Goal: Task Accomplishment & Management: Complete application form

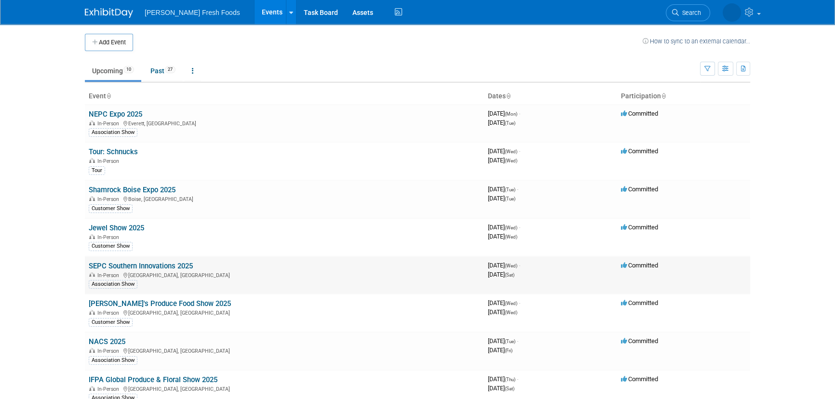
click at [120, 263] on link "SEPC Southern Innovations 2025" at bounding box center [141, 266] width 104 height 9
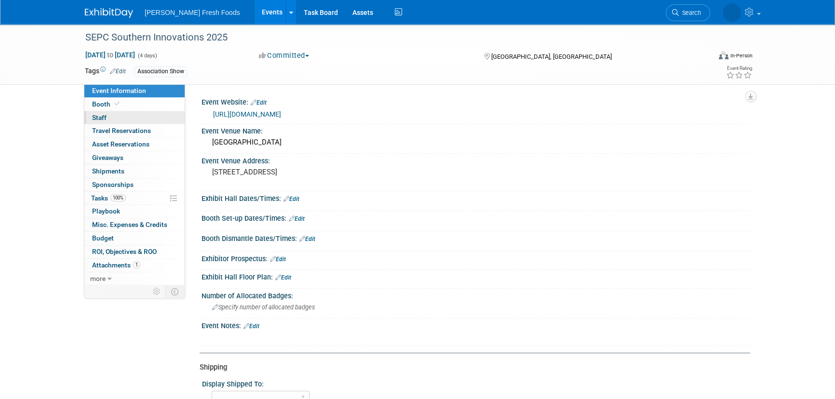
click at [108, 120] on link "0 Staff 0" at bounding box center [134, 117] width 100 height 13
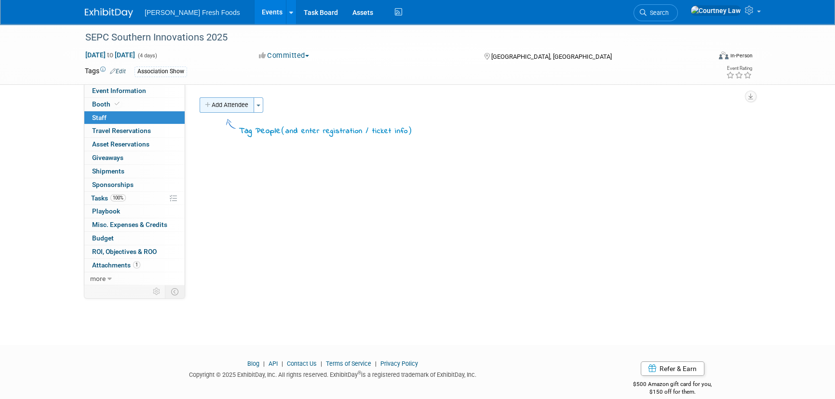
click at [241, 107] on button "Add Attendee" at bounding box center [227, 104] width 55 height 15
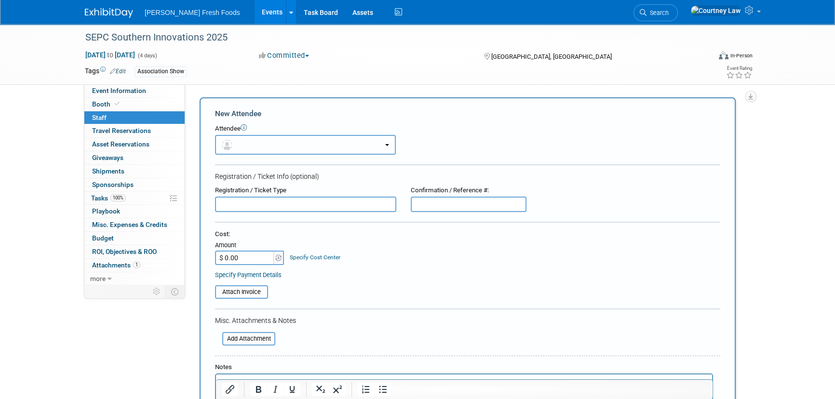
click at [269, 138] on button "button" at bounding box center [305, 145] width 181 height 20
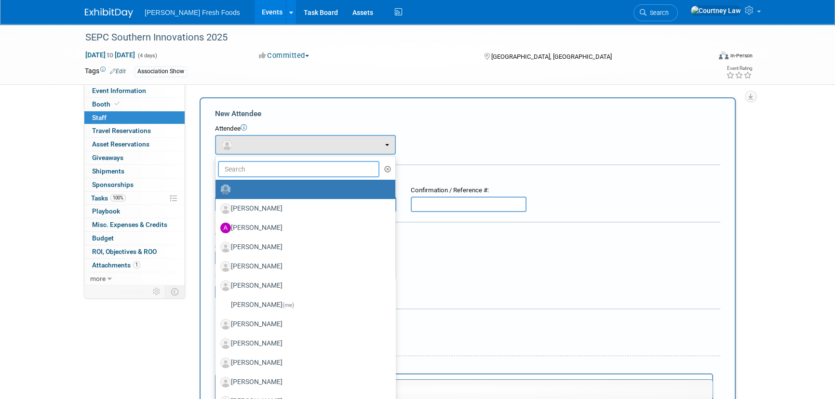
click at [278, 176] on input "text" at bounding box center [299, 169] width 162 height 16
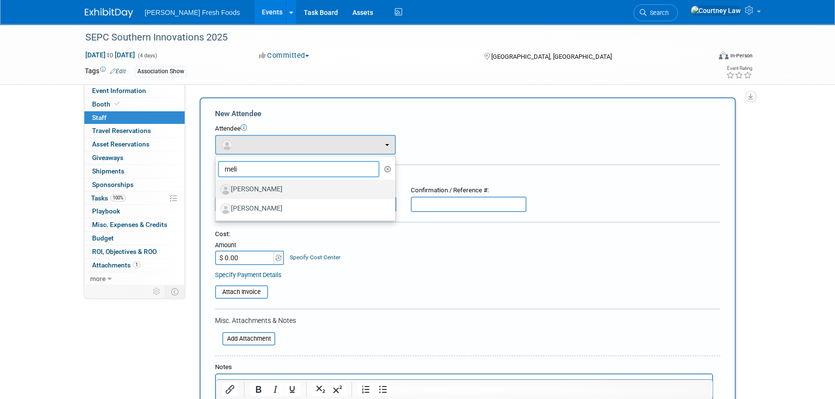
type input "meli"
click at [274, 190] on label "[PERSON_NAME]" at bounding box center [302, 189] width 165 height 15
click at [217, 190] on input "[PERSON_NAME]" at bounding box center [214, 188] width 6 height 6
select select "3fde9d5b-a972-4aa9-b36a-4372117a202f"
select select "4"
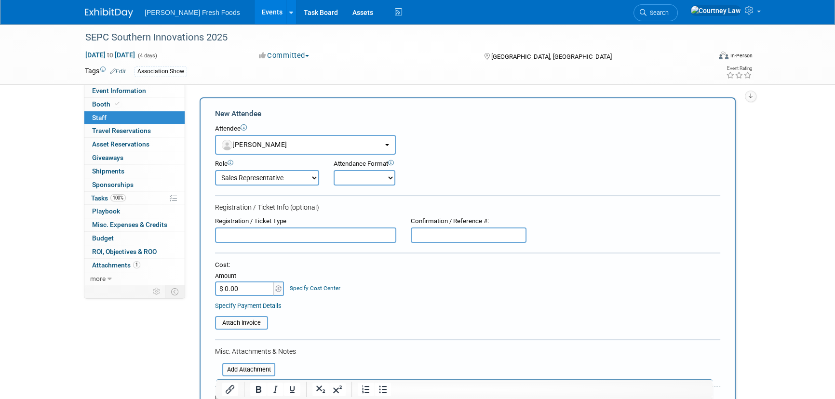
click at [346, 182] on select "Onsite Remote" at bounding box center [365, 177] width 62 height 15
select select "1"
click at [334, 170] on select "Onsite Remote" at bounding box center [365, 177] width 62 height 15
click at [258, 289] on input "$ 0.00" at bounding box center [245, 289] width 60 height 14
click at [521, 234] on input "text" at bounding box center [469, 235] width 116 height 15
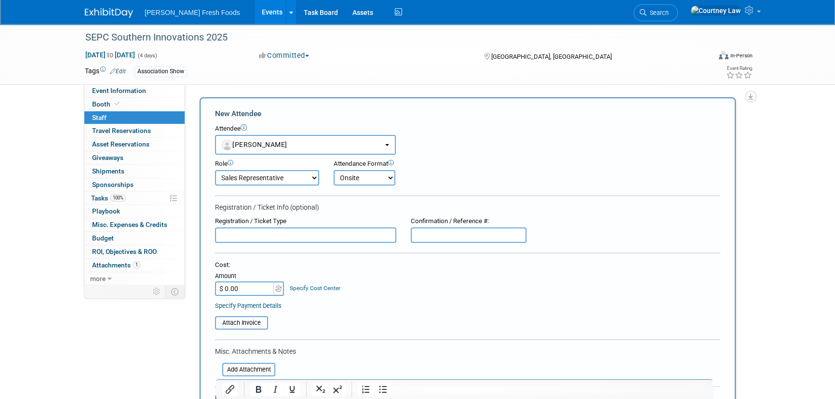
paste input "LYNGYKMW6ZL"
type input "LYNGYKMW6ZL"
click at [540, 229] on div "Registration / Ticket Type Confirmation / Reference #: LYNGYKMW6ZL" at bounding box center [468, 230] width 520 height 26
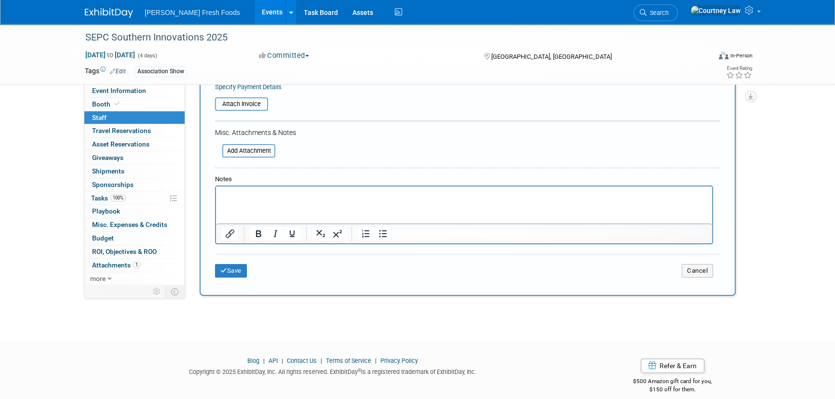
scroll to position [131, 0]
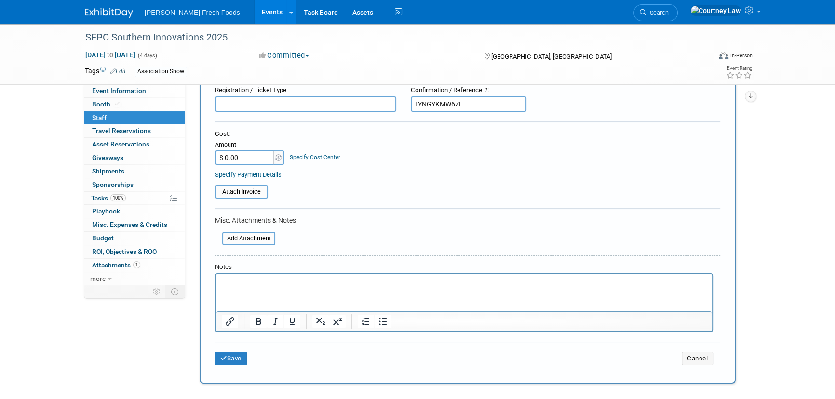
click at [230, 164] on input "$ 0.00" at bounding box center [245, 157] width 60 height 14
type input "$ 150.00"
click at [239, 360] on button "Save" at bounding box center [231, 359] width 32 height 14
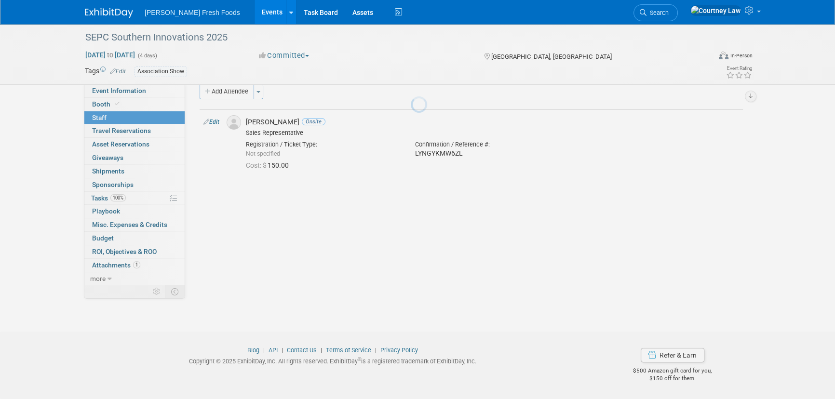
scroll to position [14, 0]
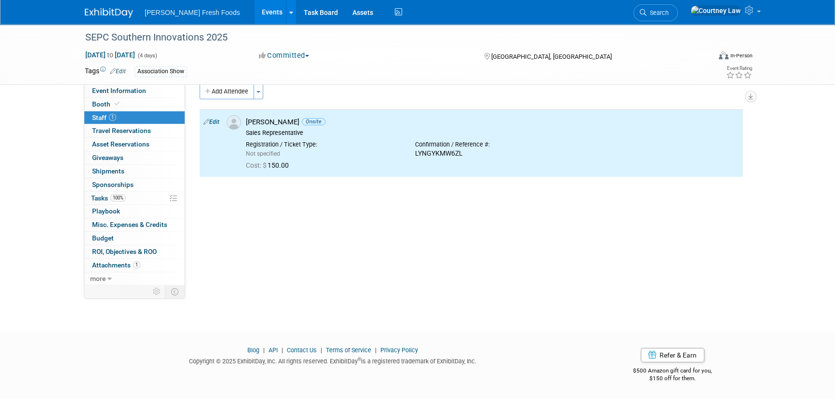
click at [573, 226] on div "Event Website: Edit https://seproducecouncil.com/events-networking/southern-inn…" at bounding box center [467, 171] width 565 height 201
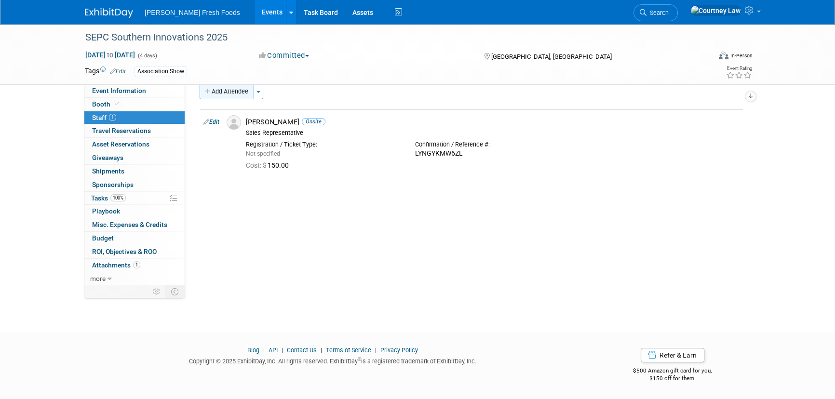
click at [218, 91] on button "Add Attendee" at bounding box center [227, 91] width 55 height 15
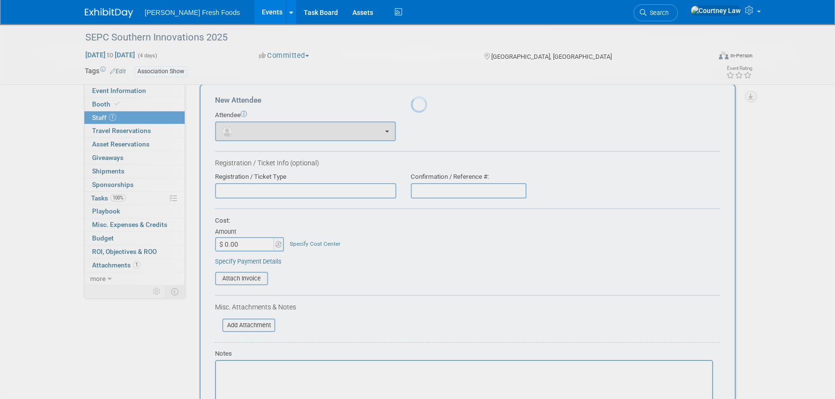
scroll to position [0, 0]
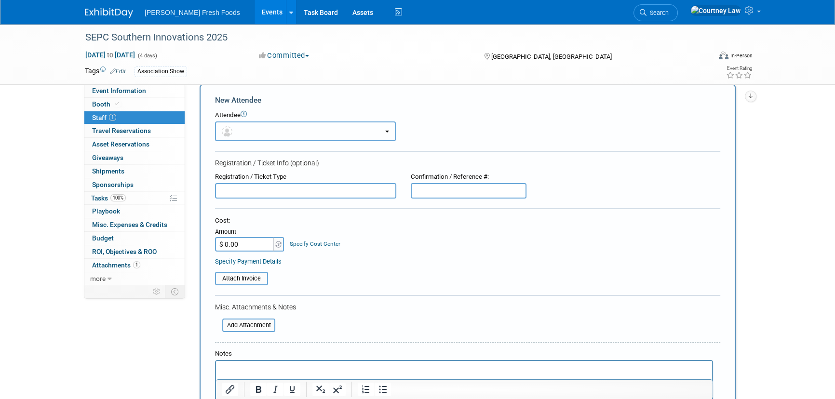
click at [304, 129] on button "button" at bounding box center [305, 132] width 181 height 20
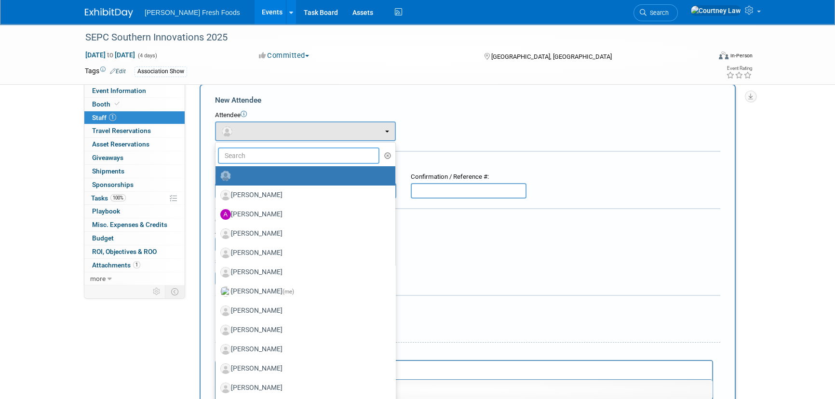
click at [301, 155] on input "text" at bounding box center [299, 156] width 162 height 16
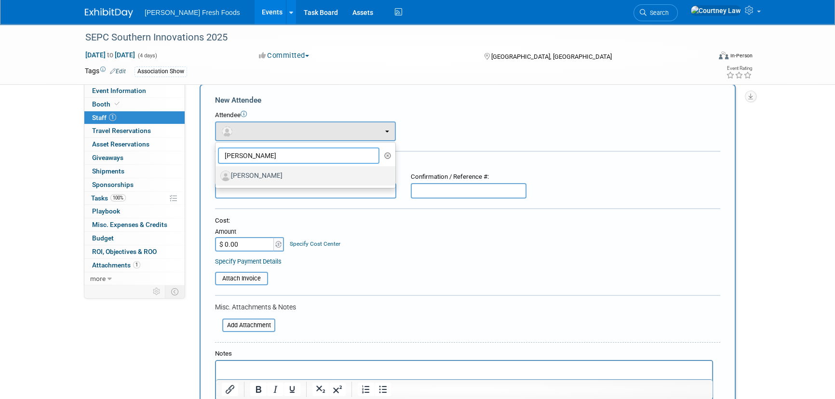
type input "kevin"
click at [294, 177] on label "[PERSON_NAME]" at bounding box center [302, 175] width 165 height 15
click at [217, 177] on input "[PERSON_NAME]" at bounding box center [214, 175] width 6 height 6
select select "88ef5ae8-61f3-46e7-83e2-d41ad557c27c"
select select "4"
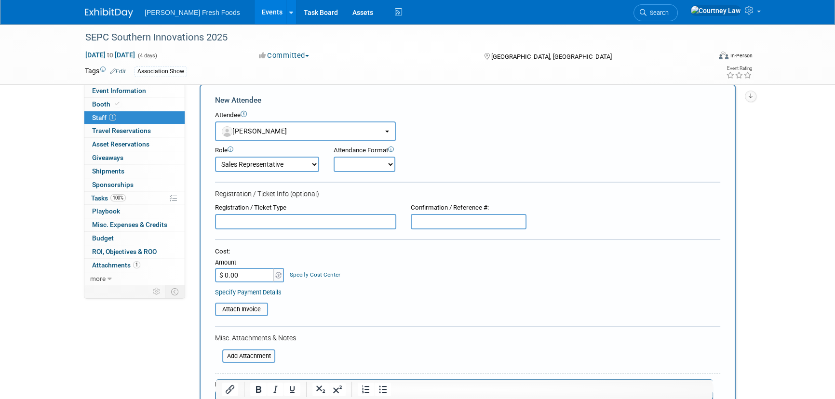
drag, startPoint x: 380, startPoint y: 164, endPoint x: 380, endPoint y: 172, distance: 8.2
click at [380, 164] on select "Onsite Remote" at bounding box center [365, 164] width 62 height 15
select select "1"
click at [334, 157] on select "Onsite Remote" at bounding box center [365, 164] width 62 height 15
click at [441, 220] on input "text" at bounding box center [469, 221] width 116 height 15
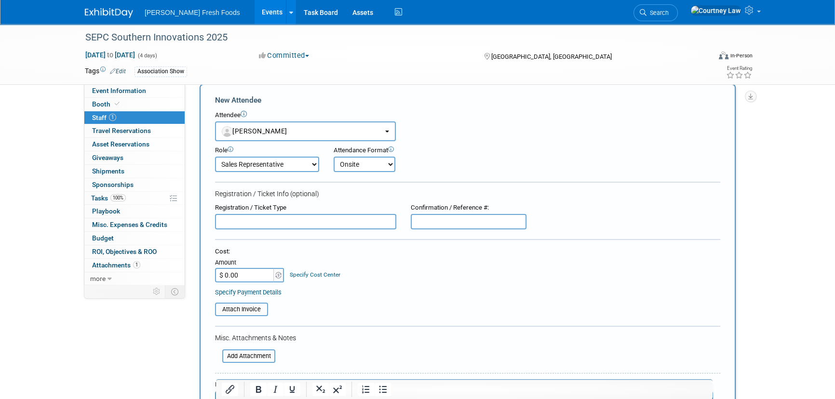
paste input "LYNGYKMW6ZL"
type input "LYNGYKMW6ZL"
click at [597, 201] on form "New Attendee Attendee <img src="https://www.exhibitday.com/Images/Unassigned-Us…" at bounding box center [467, 287] width 505 height 385
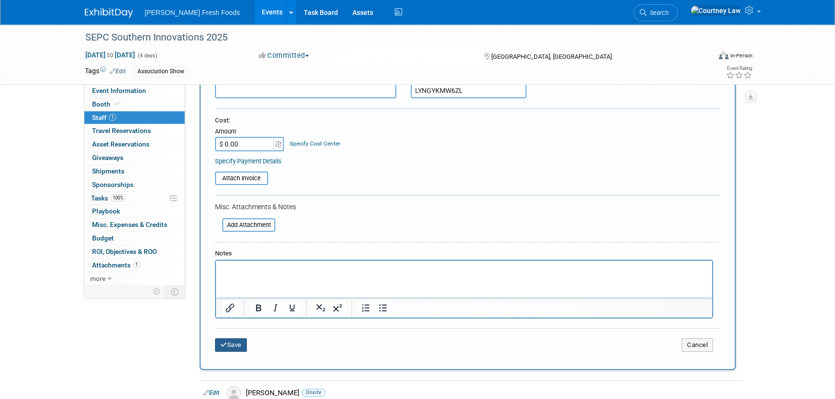
click at [226, 342] on button "Save" at bounding box center [231, 346] width 32 height 14
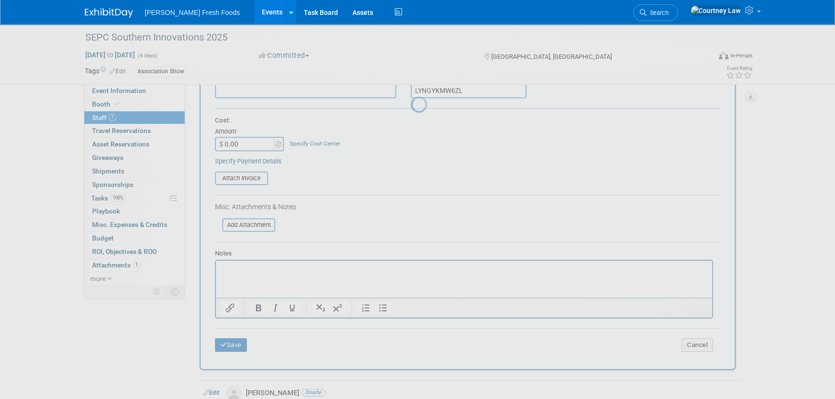
scroll to position [14, 0]
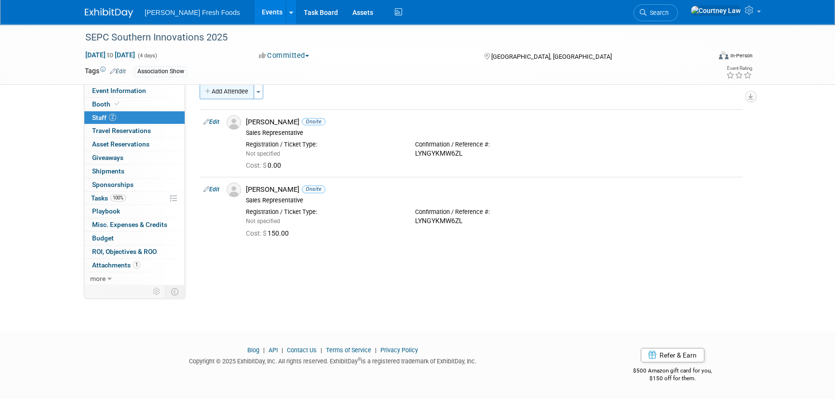
click at [217, 89] on button "Add Attendee" at bounding box center [227, 91] width 55 height 15
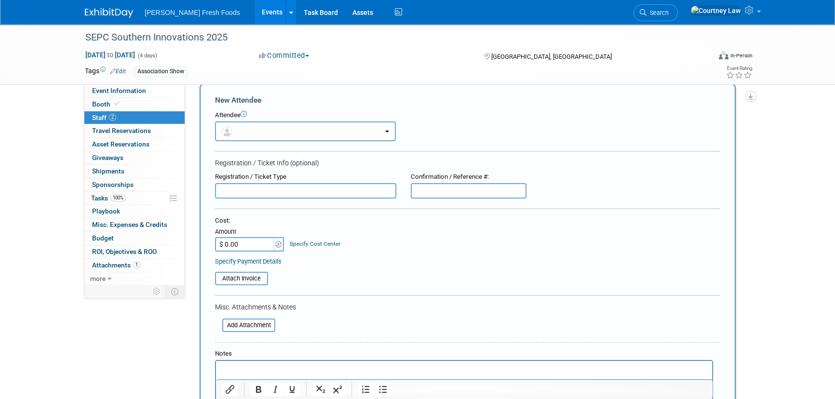
scroll to position [0, 0]
click at [267, 144] on form "New Attendee Attendee <img src="https://www.exhibitday.com/Images/Unassigned-Us…" at bounding box center [467, 272] width 505 height 354
click at [267, 135] on button "button" at bounding box center [305, 132] width 181 height 20
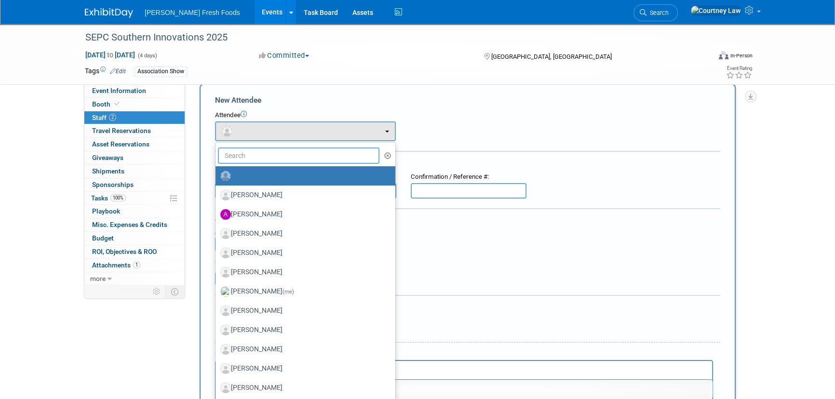
click at [266, 148] on input "text" at bounding box center [299, 156] width 162 height 16
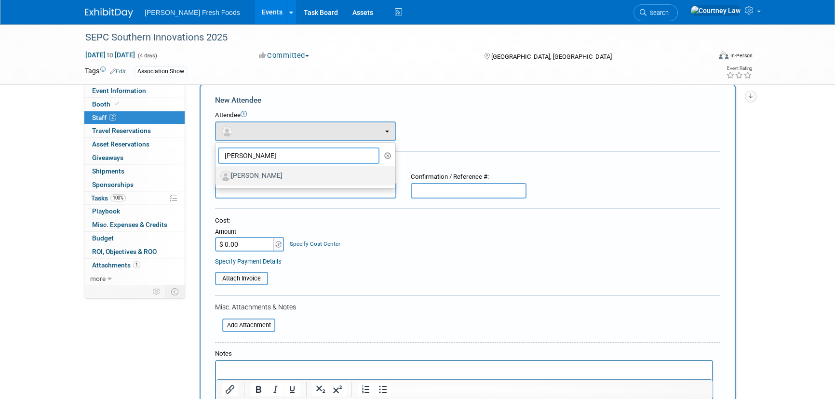
type input "riley"
click at [263, 184] on link "Riley Drexler" at bounding box center [306, 175] width 180 height 19
click at [273, 174] on label "Riley Drexler" at bounding box center [302, 175] width 165 height 15
click at [217, 174] on input "Riley Drexler" at bounding box center [214, 175] width 6 height 6
select select "aaeda094-1bc0-4254-9f2e-5d98c30cd27a"
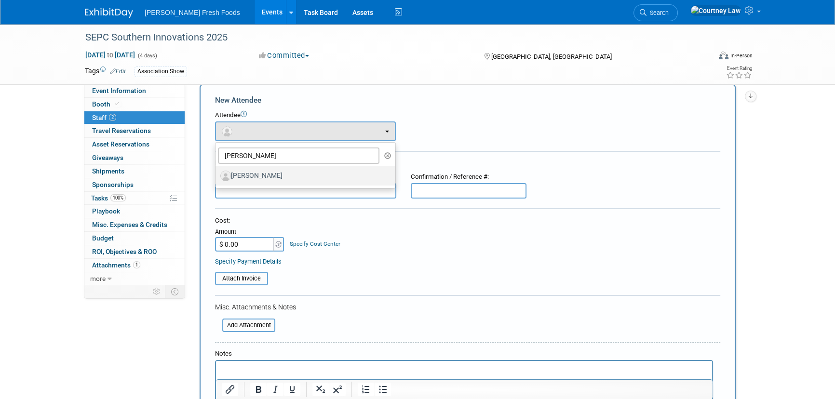
select select "4"
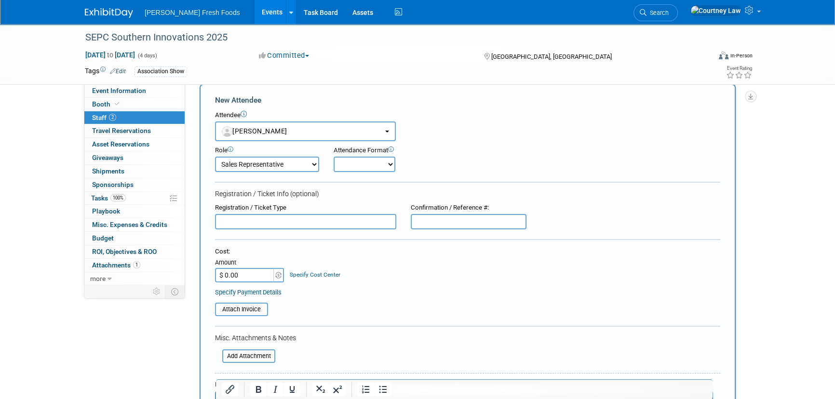
click at [341, 161] on select "Onsite Remote" at bounding box center [365, 164] width 62 height 15
select select "1"
click at [334, 157] on select "Onsite Remote" at bounding box center [365, 164] width 62 height 15
click at [531, 159] on div "Role Demonstrator Host Planner Presenter Sales Representative" at bounding box center [468, 156] width 520 height 31
click at [262, 280] on input "$ 0.00" at bounding box center [245, 275] width 60 height 14
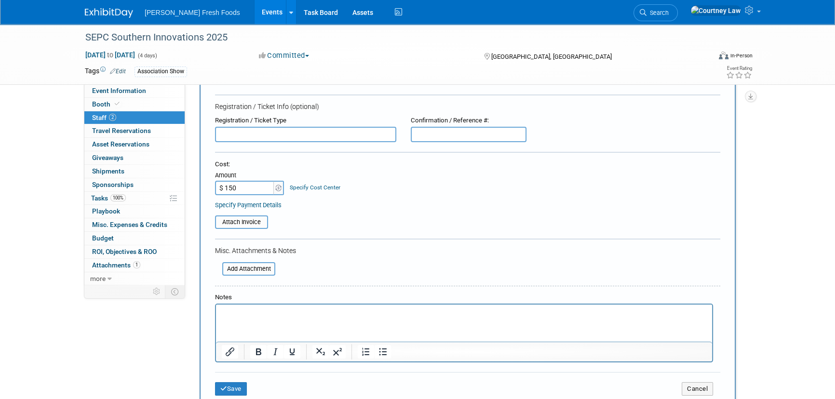
scroll to position [101, 0]
type input "$ 150.00"
click at [264, 318] on html at bounding box center [464, 311] width 496 height 14
click at [480, 140] on input "text" at bounding box center [469, 133] width 116 height 15
type input "LYNGYKMW6ZL"
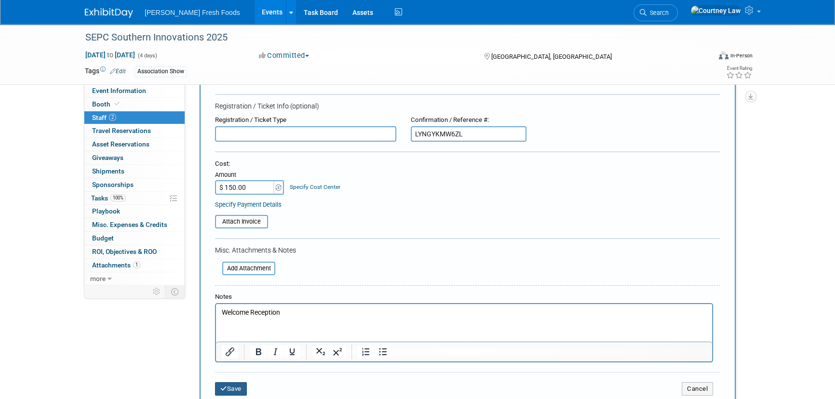
click at [231, 389] on button "Save" at bounding box center [231, 389] width 32 height 14
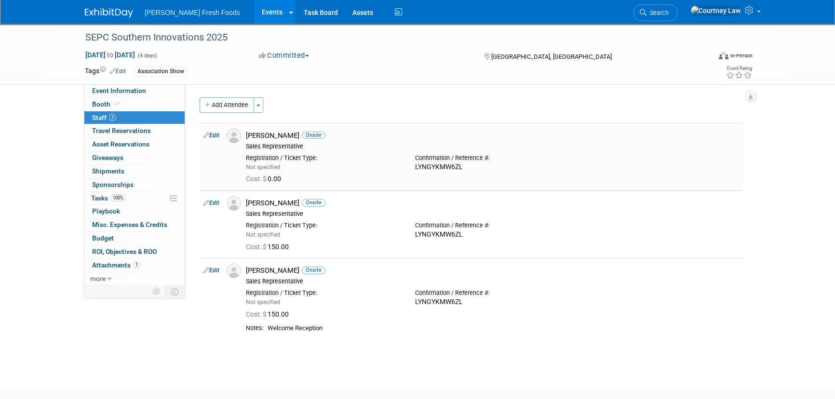
scroll to position [0, 0]
click at [218, 135] on link "Edit" at bounding box center [212, 135] width 16 height 7
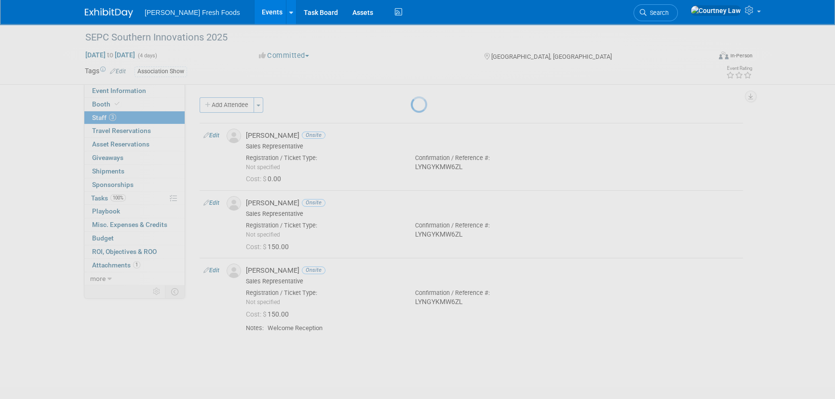
select select "88ef5ae8-61f3-46e7-83e2-d41ad557c27c"
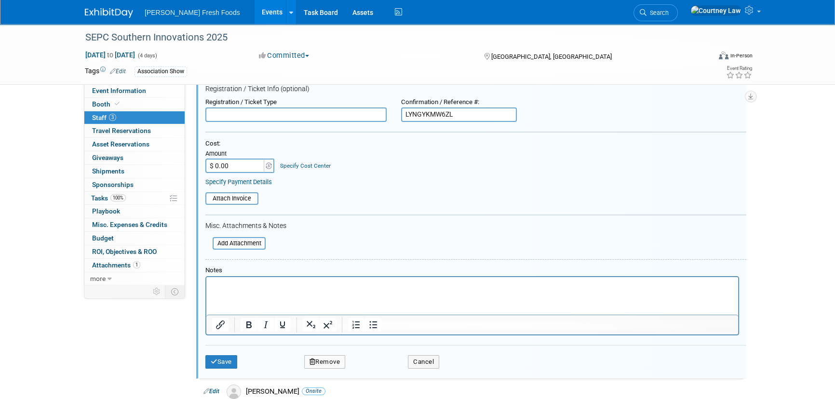
scroll to position [145, 0]
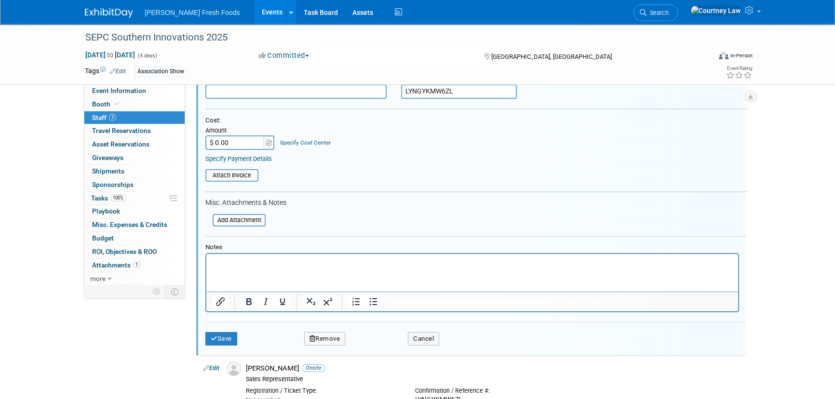
click at [246, 263] on p "Rich Text Area. Press ALT-0 for help." at bounding box center [472, 263] width 521 height 10
click at [237, 146] on input "$ 0.00" at bounding box center [235, 143] width 60 height 14
type input "$ 150.00"
click at [227, 337] on button "Save" at bounding box center [221, 339] width 32 height 14
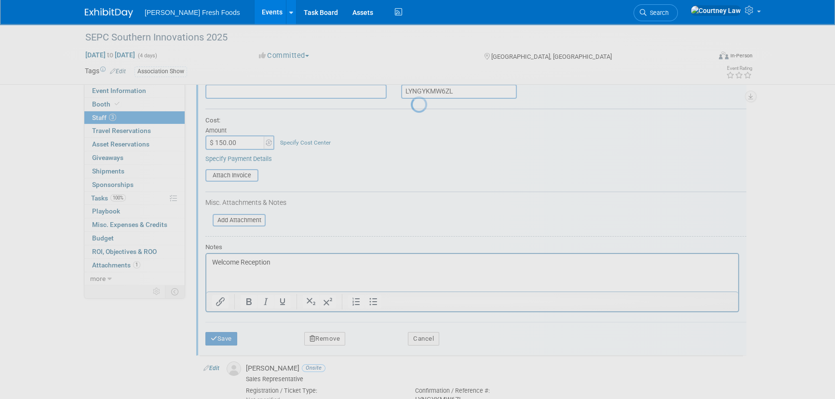
scroll to position [71, 0]
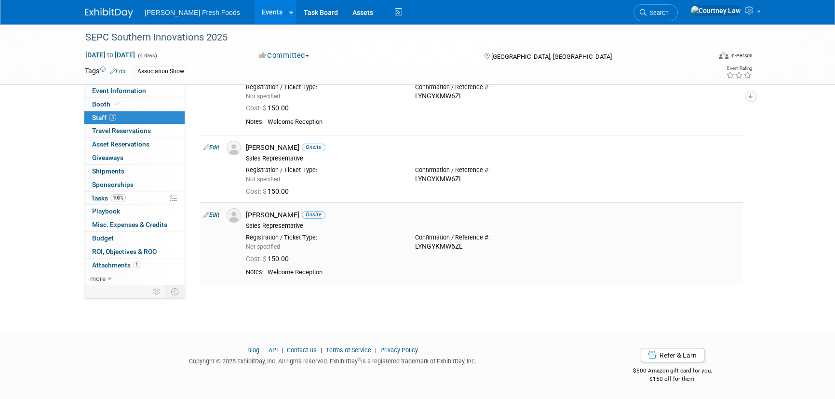
click at [398, 283] on td "Riley Drexler Onsite Sales Representative Registration / Ticket Type: Not speci…" at bounding box center [492, 244] width 501 height 83
click at [437, 181] on div "LYNGYKMW6ZL" at bounding box center [492, 179] width 155 height 9
copy div "LYNGYKMW6ZL"
click at [450, 310] on div "SEPC Southern Innovations 2025 Sep 10, 2025 to Sep 13, 2025 (4 days) Sep 10, 20…" at bounding box center [417, 133] width 835 height 361
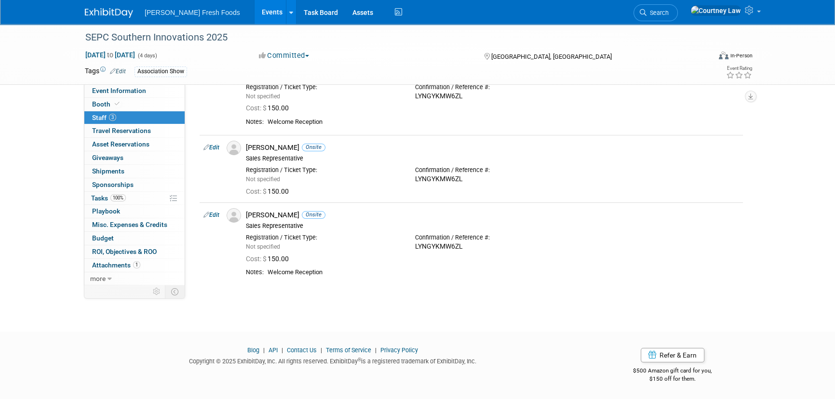
click at [88, 14] on img at bounding box center [109, 13] width 48 height 10
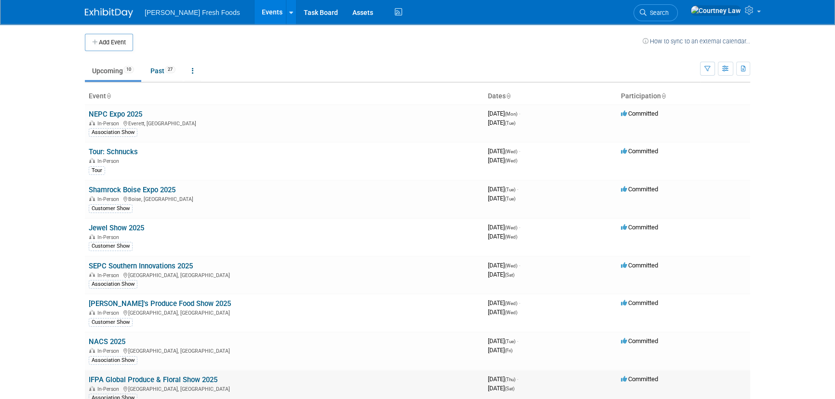
click at [164, 376] on link "IFPA Global Produce & Floral Show 2025" at bounding box center [153, 380] width 129 height 9
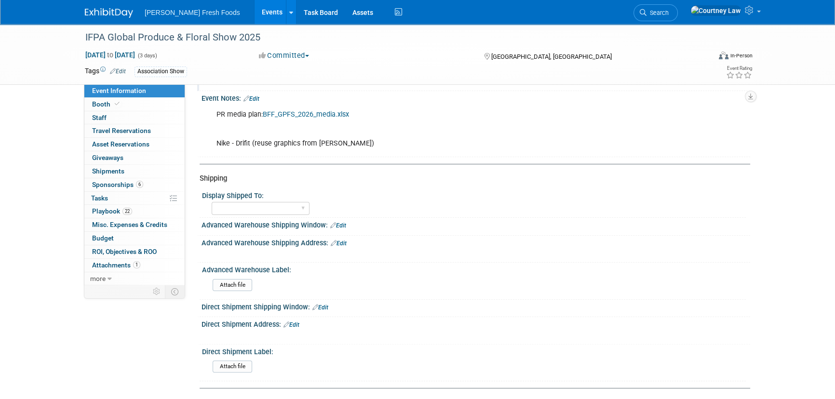
scroll to position [263, 0]
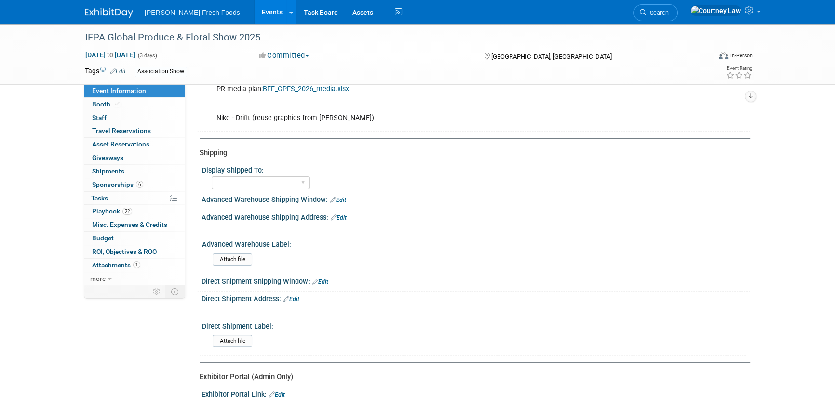
click at [120, 14] on img at bounding box center [109, 13] width 48 height 10
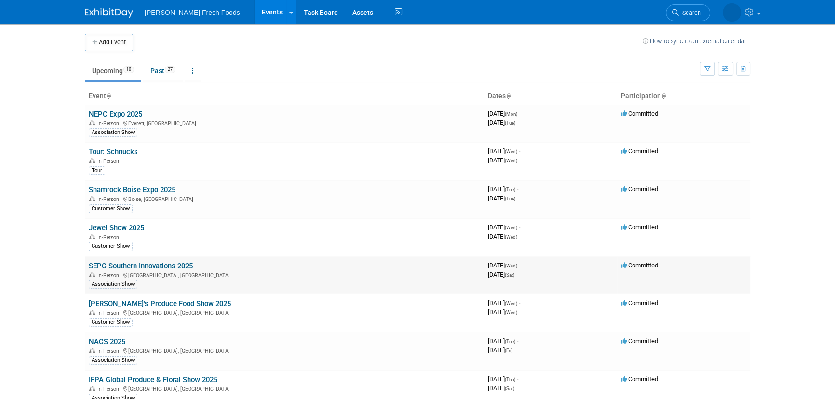
click at [145, 265] on link "SEPC Southern Innovations 2025" at bounding box center [141, 266] width 104 height 9
click at [158, 264] on link "SEPC Southern Innovations 2025" at bounding box center [141, 266] width 104 height 9
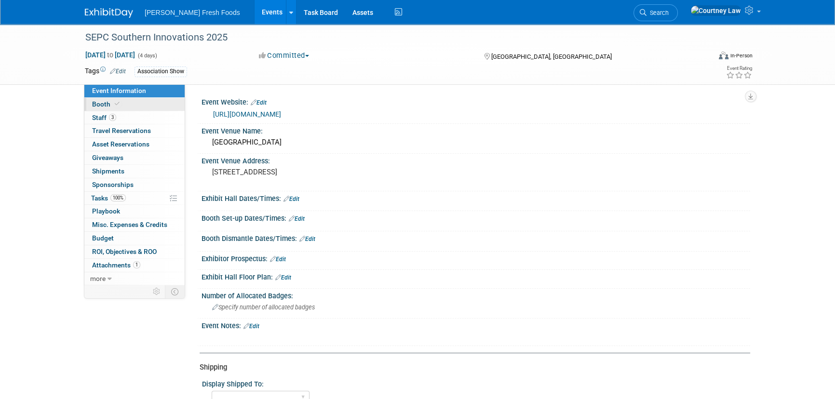
click at [124, 104] on link "Booth" at bounding box center [134, 104] width 100 height 13
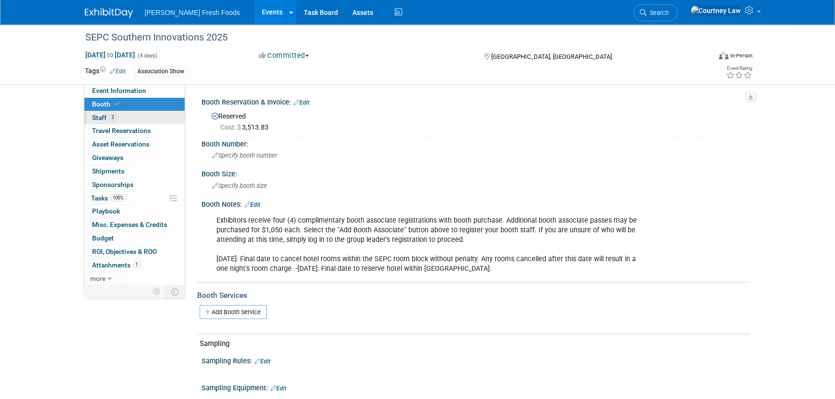
click at [117, 119] on link "3 Staff 3" at bounding box center [134, 117] width 100 height 13
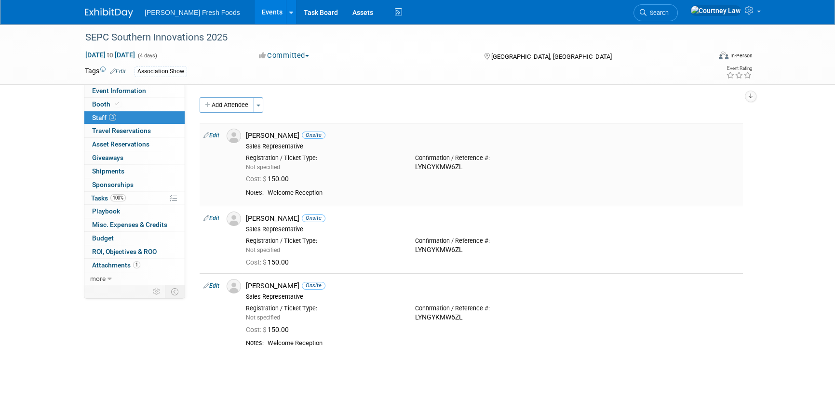
click at [439, 170] on div "LYNGYKMW6ZL" at bounding box center [492, 167] width 155 height 9
copy div "LYNGYKMW6ZL"
click at [221, 99] on button "Add Attendee" at bounding box center [227, 104] width 55 height 15
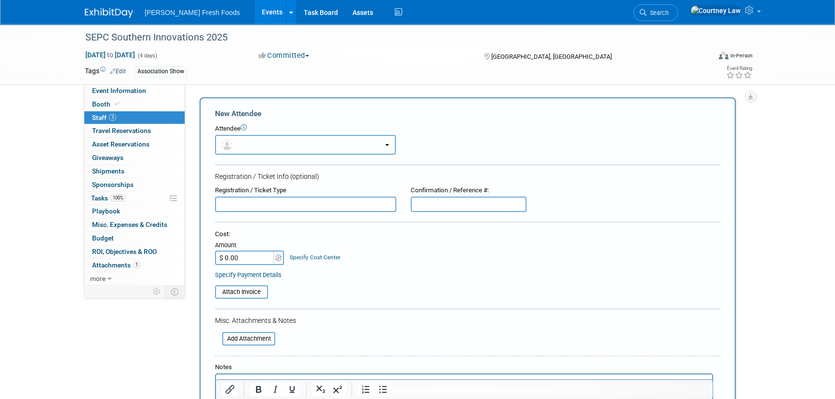
click at [256, 147] on button "button" at bounding box center [305, 145] width 181 height 20
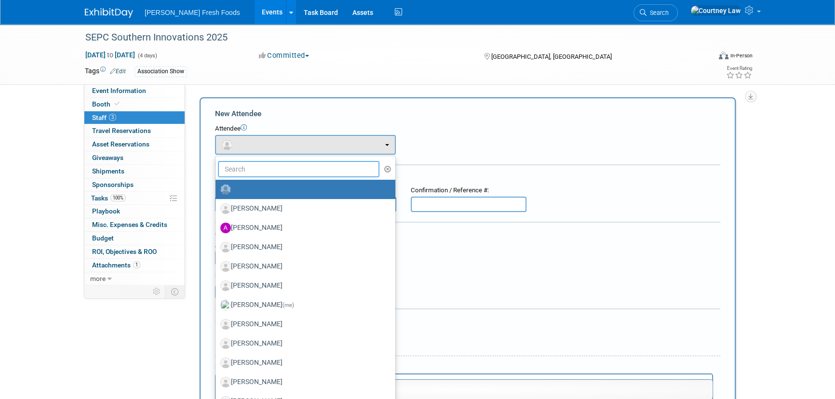
click at [251, 167] on input "text" at bounding box center [299, 169] width 162 height 16
type input "mich"
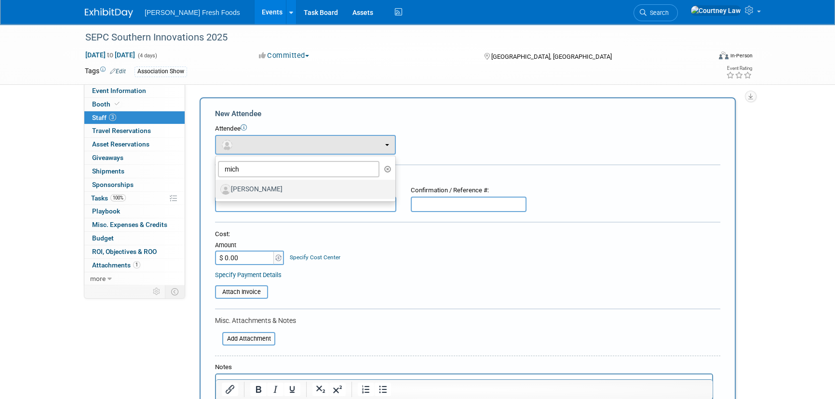
click at [252, 185] on label "Michael Goldschmidt" at bounding box center [302, 189] width 165 height 15
click at [217, 185] on input "Michael Goldschmidt" at bounding box center [214, 188] width 6 height 6
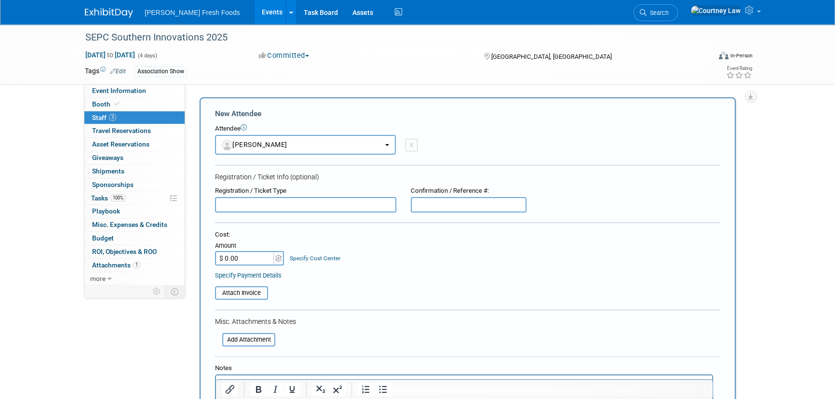
select select "e8f42730-4762-421a-8604-84bb6674bfb1"
select select "4"
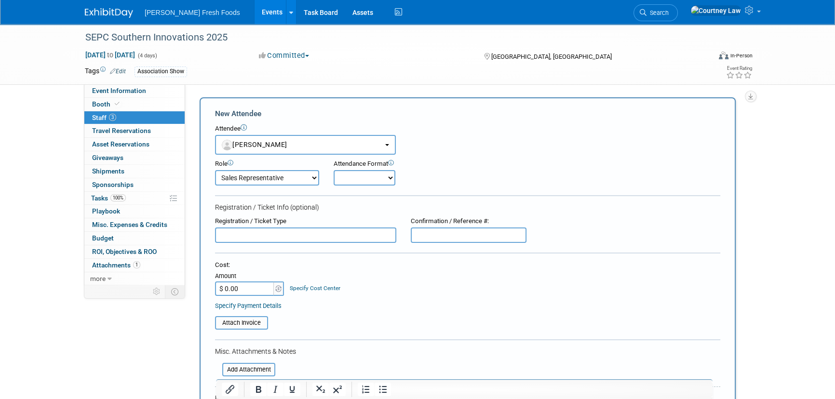
click at [362, 170] on select "Onsite Remote" at bounding box center [365, 177] width 62 height 15
select select "1"
click at [334, 170] on select "Onsite Remote" at bounding box center [365, 177] width 62 height 15
click at [249, 295] on input "$ 0.00" at bounding box center [245, 289] width 60 height 14
type input "$ 155.25"
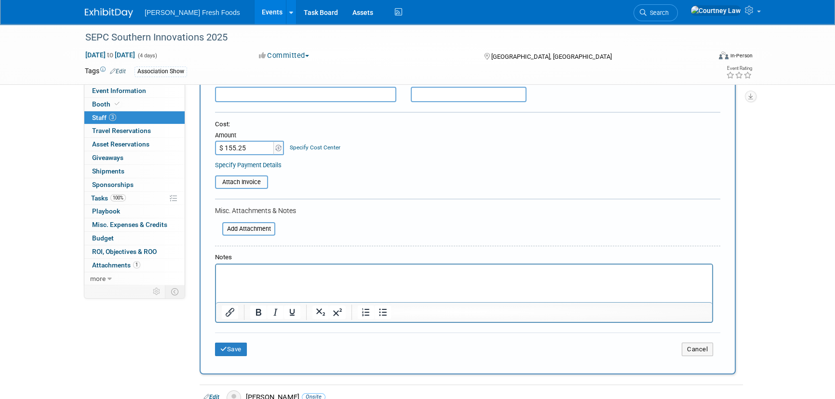
scroll to position [142, 0]
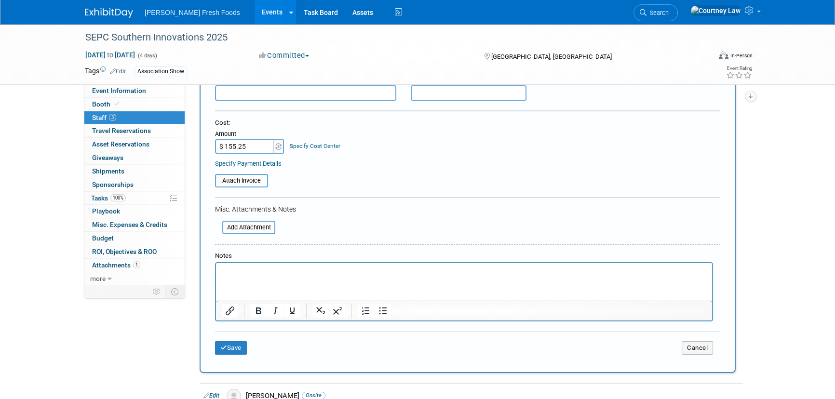
click at [300, 277] on html at bounding box center [464, 270] width 496 height 14
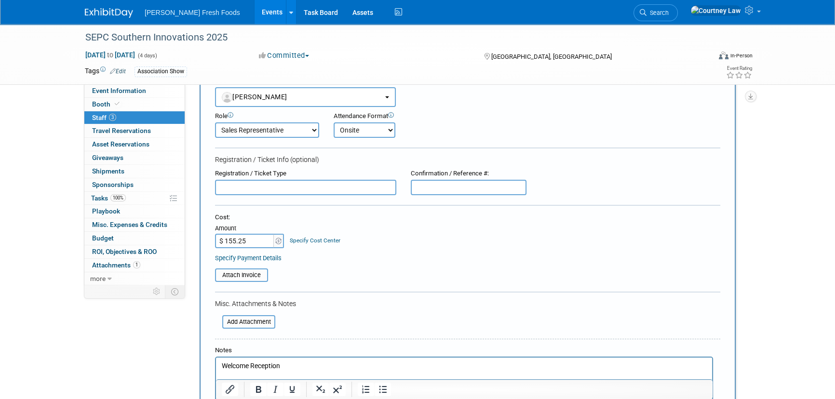
scroll to position [39, 0]
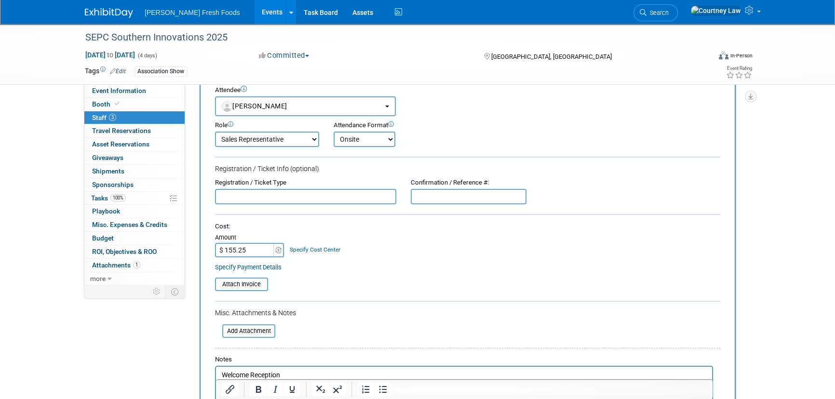
click at [439, 198] on input "text" at bounding box center [469, 196] width 116 height 15
paste input "LYNGYKMW6ZL"
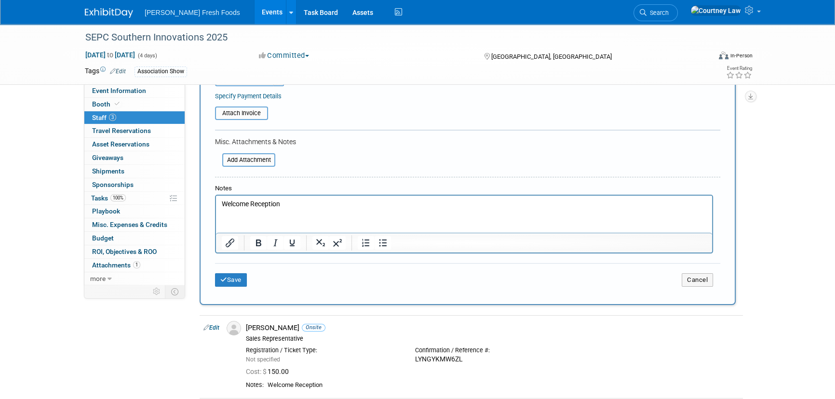
scroll to position [209, 0]
type input "LYNGYKMW6ZL"
click at [236, 285] on button "Save" at bounding box center [231, 281] width 32 height 14
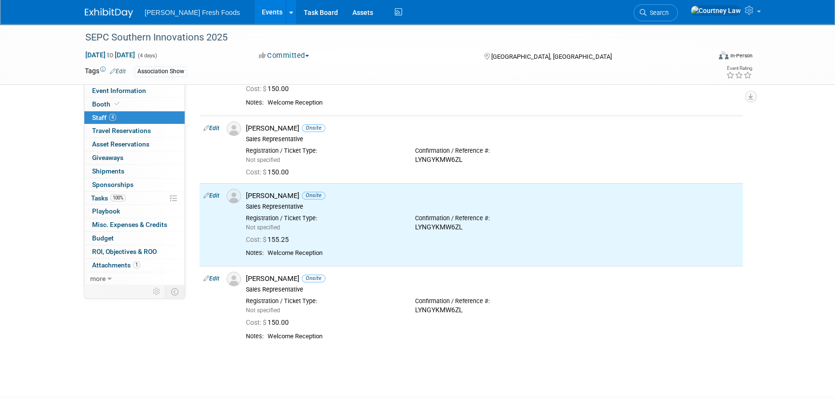
scroll to position [90, 0]
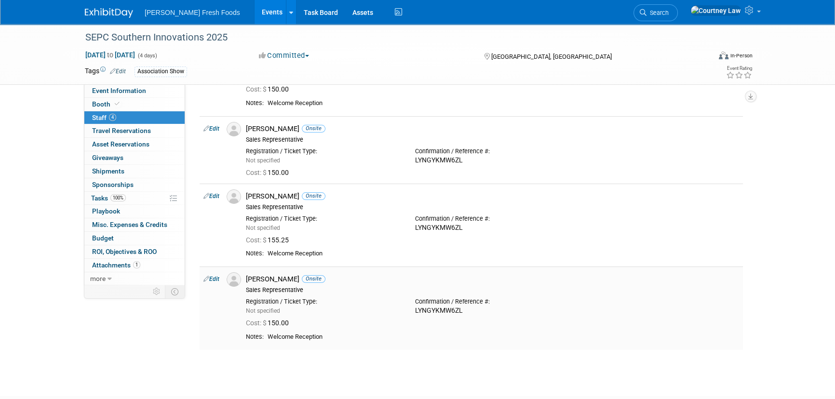
click at [214, 280] on link "Edit" at bounding box center [212, 279] width 16 height 7
select select "aaeda094-1bc0-4254-9f2e-5d98c30cd27a"
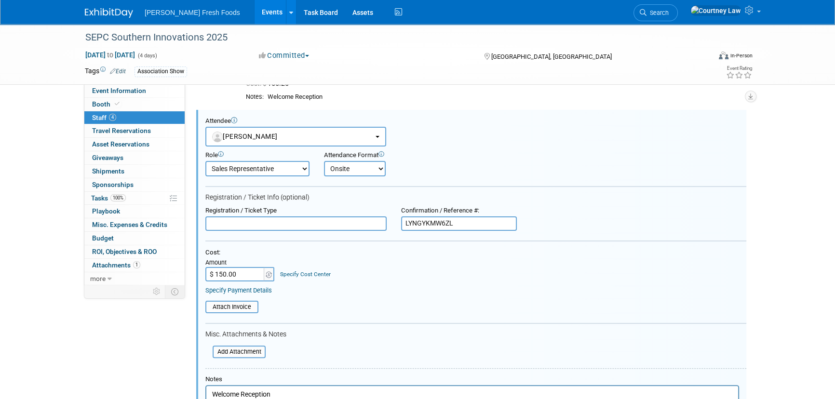
scroll to position [0, 0]
click at [232, 274] on input "$ 150.00" at bounding box center [235, 274] width 60 height 14
type input "$ 155.25"
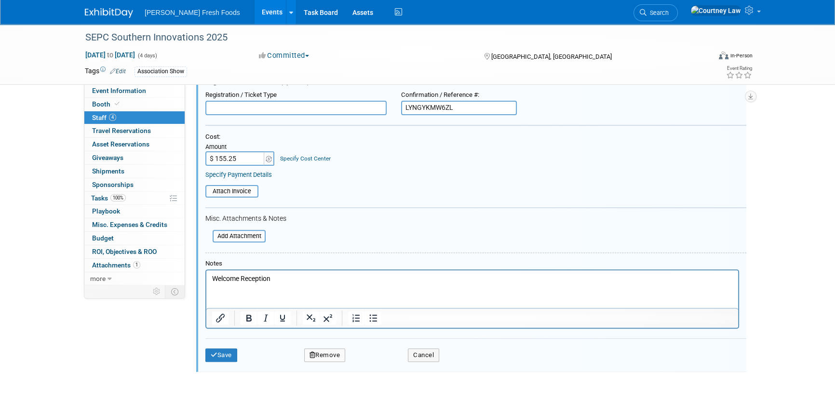
scroll to position [363, 0]
click at [224, 345] on div "Save Remove Cancel" at bounding box center [475, 353] width 541 height 31
click at [216, 357] on button "Save" at bounding box center [221, 355] width 32 height 14
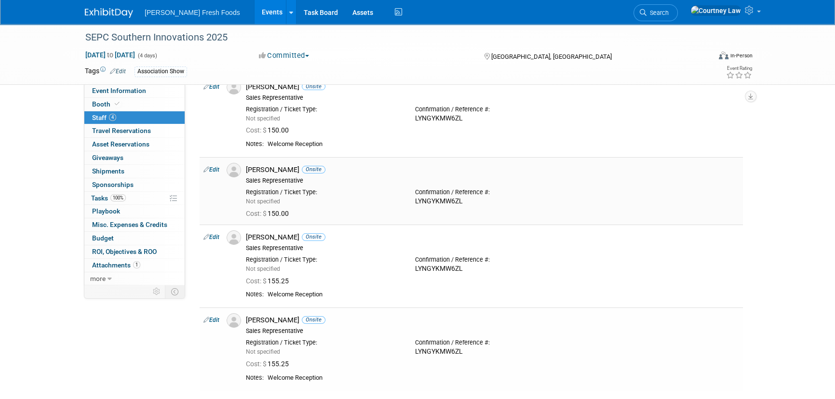
click at [212, 169] on link "Edit" at bounding box center [212, 169] width 16 height 7
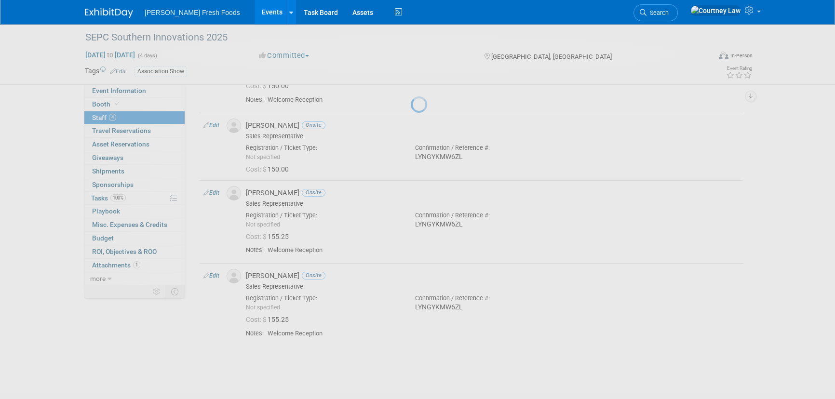
select select "3fde9d5b-a972-4aa9-b36a-4372117a202f"
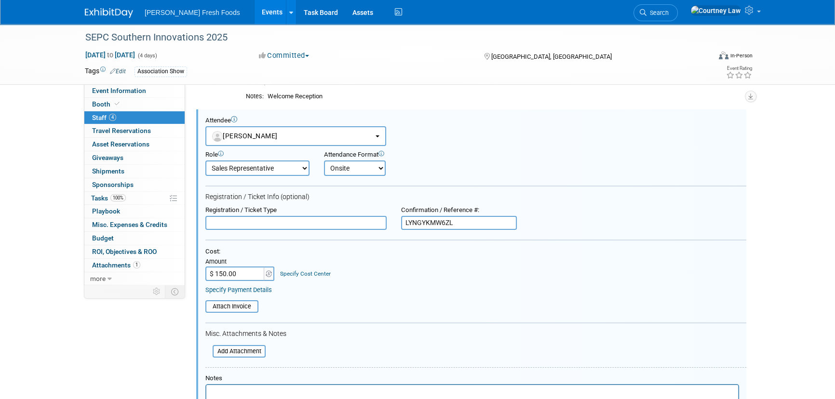
scroll to position [0, 0]
click at [234, 282] on div "Cost: Amount $ 150.00 Specify Cost Center Cost Center -- Not Specified --" at bounding box center [475, 271] width 541 height 46
click at [225, 272] on input "$ 150.00" at bounding box center [235, 274] width 60 height 14
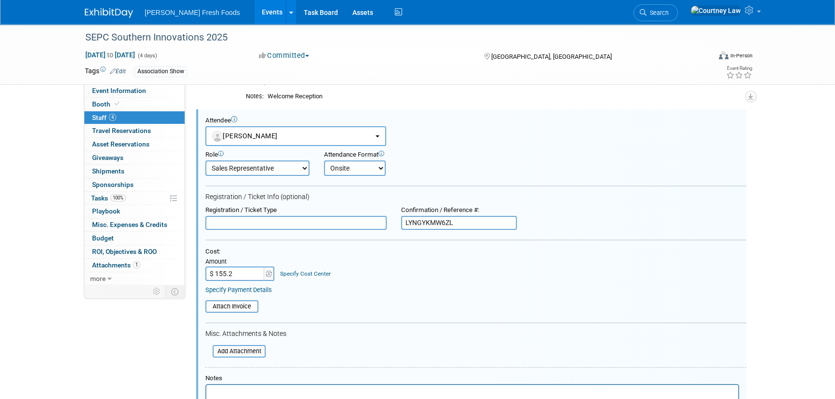
type input "$ 155.25"
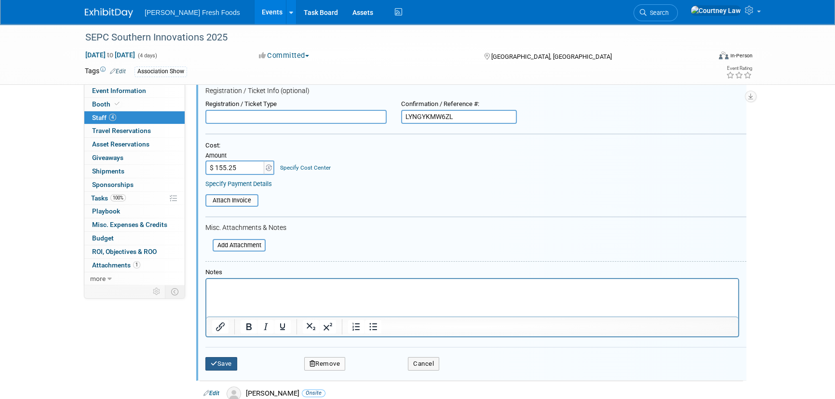
click at [214, 368] on button "Save" at bounding box center [221, 364] width 32 height 14
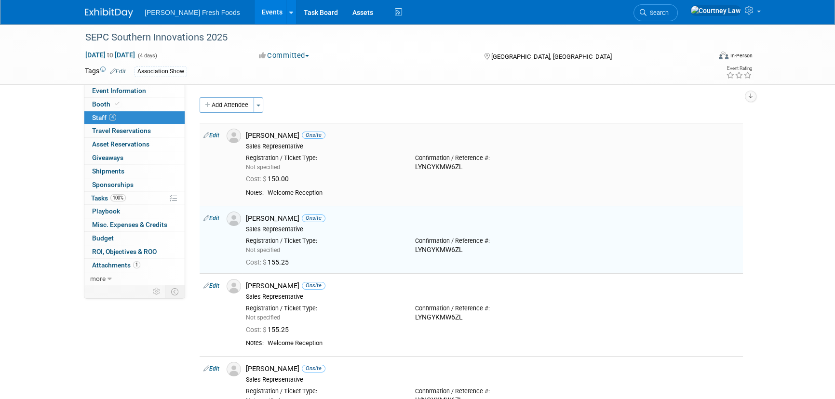
click at [217, 131] on td "Edit" at bounding box center [211, 164] width 23 height 83
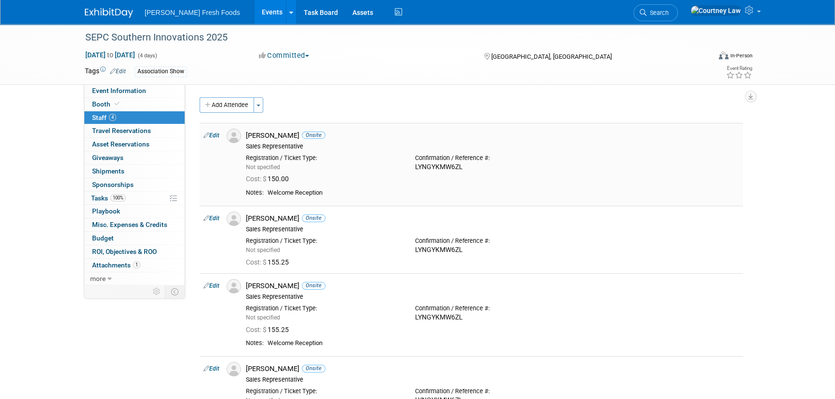
click at [216, 136] on link "Edit" at bounding box center [212, 135] width 16 height 7
select select "88ef5ae8-61f3-46e7-83e2-d41ad557c27c"
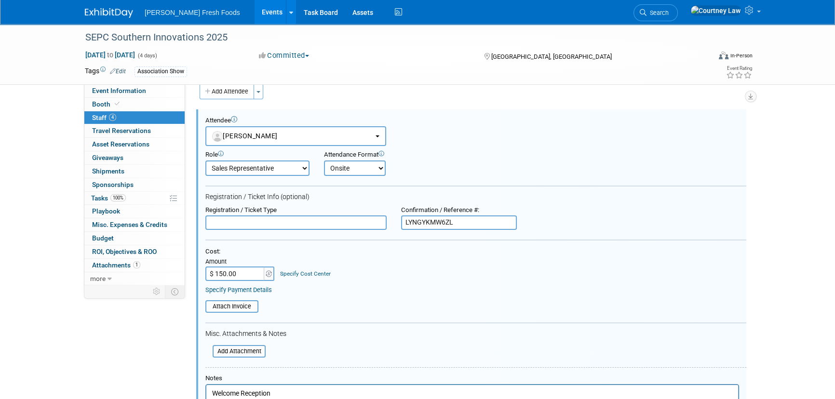
click at [225, 271] on input "$ 150.00" at bounding box center [235, 274] width 60 height 14
type input "$ 155.25"
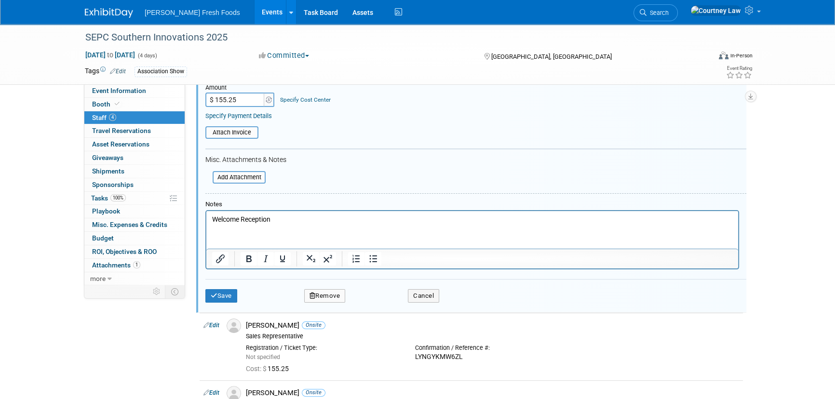
scroll to position [199, 0]
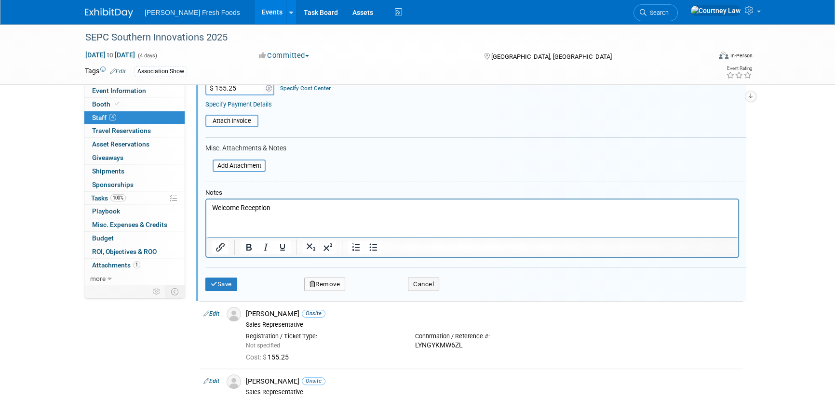
click at [221, 290] on div "Save Remove Cancel" at bounding box center [475, 283] width 541 height 31
click at [221, 288] on button "Save" at bounding box center [221, 285] width 32 height 14
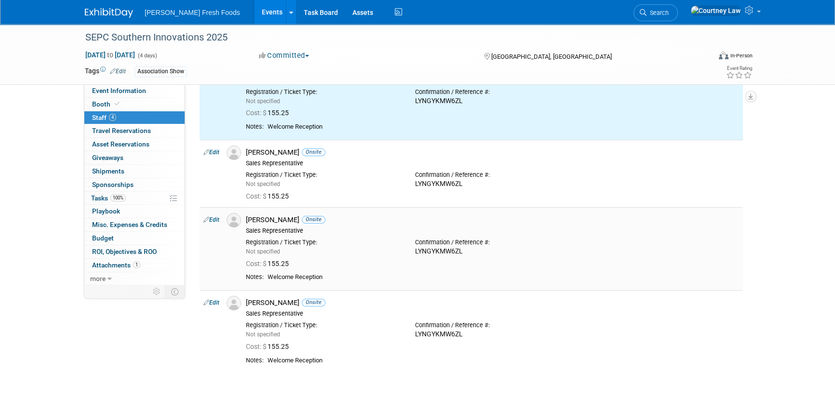
scroll to position [66, 0]
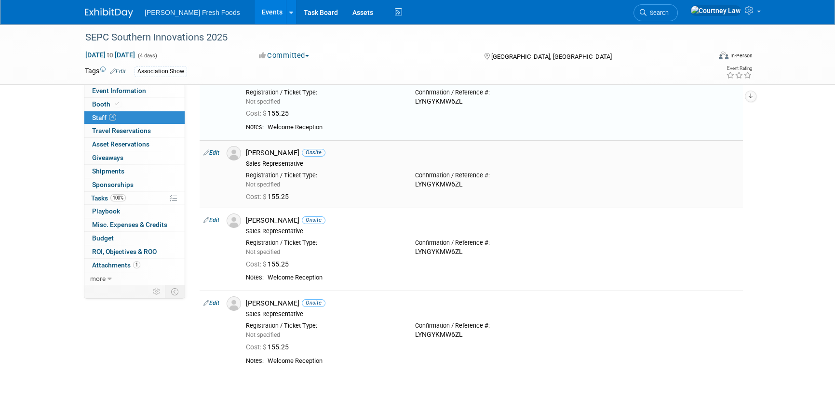
click at [212, 153] on link "Edit" at bounding box center [212, 153] width 16 height 7
select select "3fde9d5b-a972-4aa9-b36a-4372117a202f"
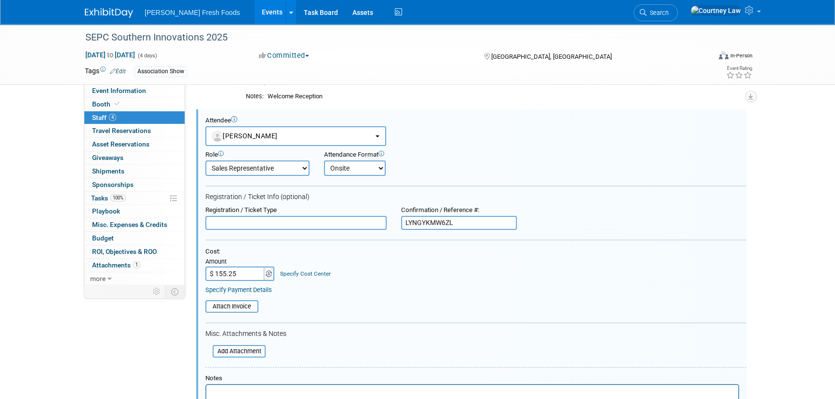
scroll to position [191, 0]
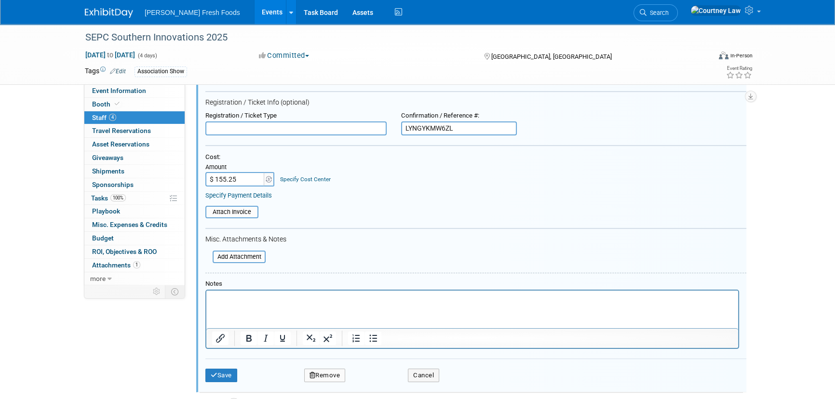
click at [254, 298] on p "Rich Text Area. Press ALT-0 for help." at bounding box center [472, 300] width 521 height 10
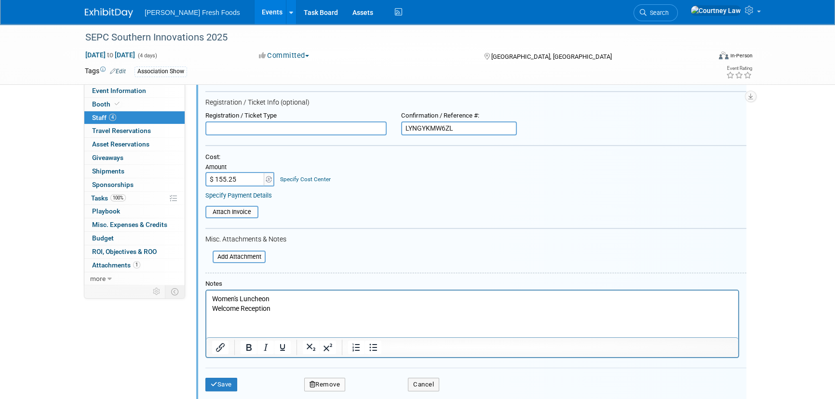
click at [227, 182] on input "$ 155.25" at bounding box center [235, 179] width 60 height 14
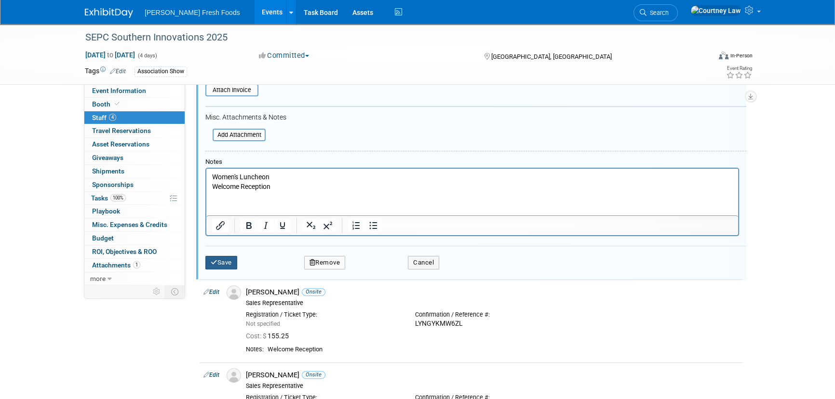
type input "$ 300.00"
click at [212, 266] on button "Save" at bounding box center [221, 263] width 32 height 14
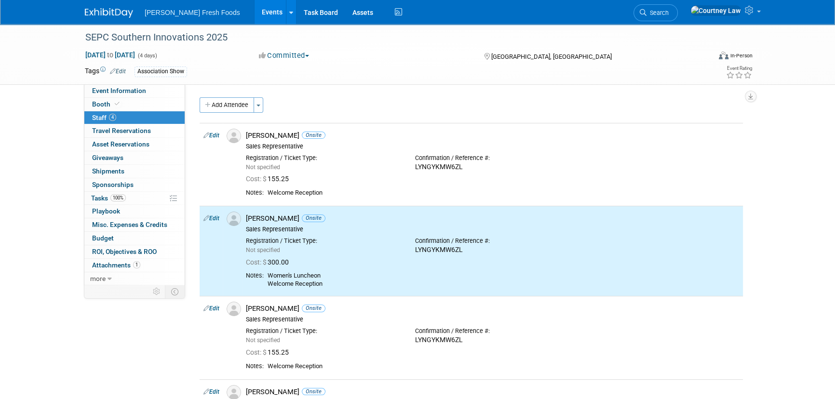
scroll to position [0, 0]
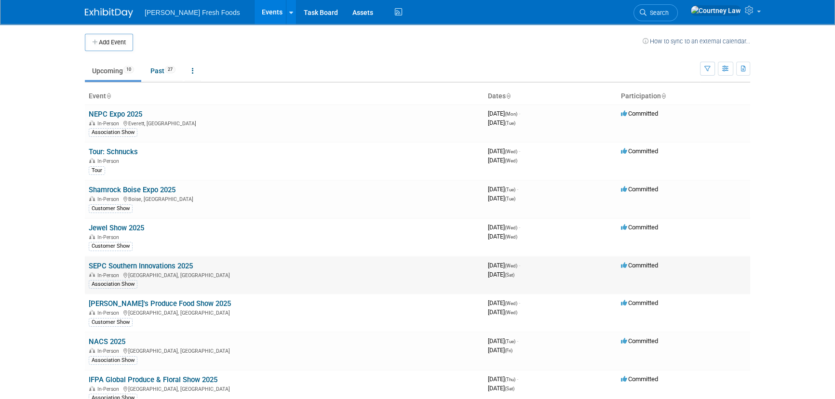
click at [124, 262] on link "SEPC Southern Innovations 2025" at bounding box center [141, 266] width 104 height 9
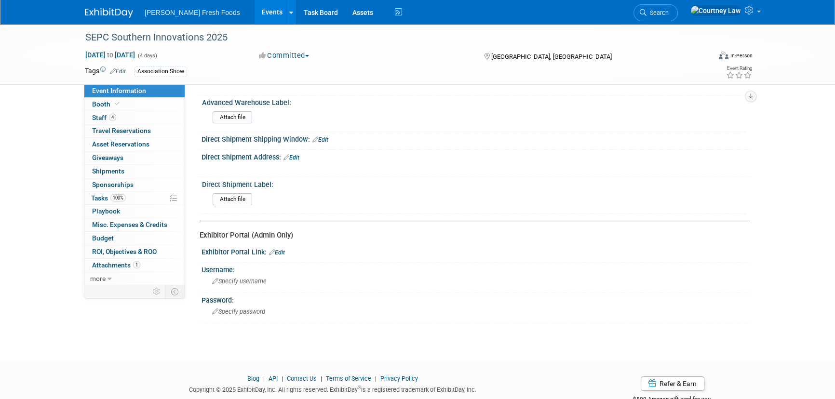
scroll to position [357, 0]
click at [282, 253] on div "Exhibitor Portal Link: Edit" at bounding box center [476, 251] width 549 height 13
click at [279, 251] on link "Edit" at bounding box center [277, 252] width 16 height 7
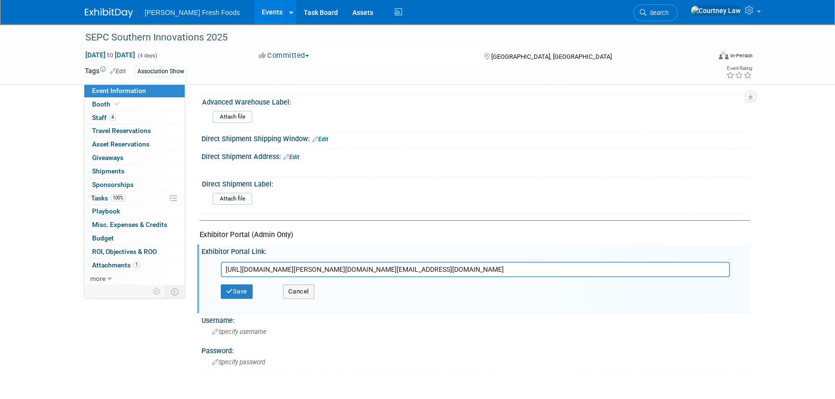
scroll to position [0, 118]
type input "https://exhibitors.cvent.com/login?email=courtney.law%40bolthousefresh.com&retu…"
click at [242, 288] on button "Save" at bounding box center [237, 292] width 32 height 14
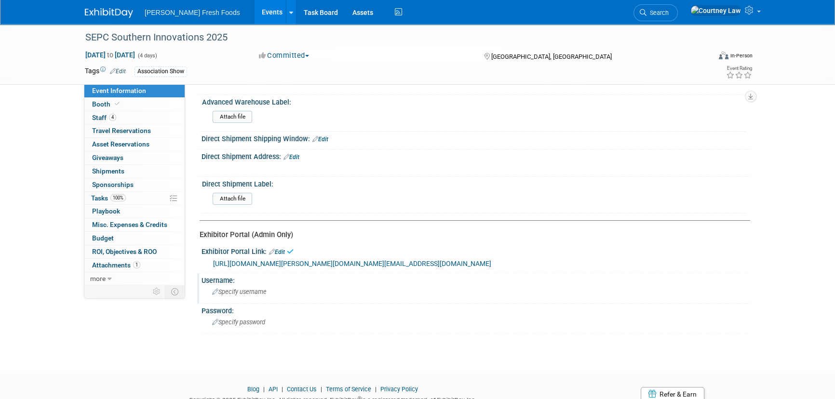
click at [261, 300] on div "Specify username" at bounding box center [476, 292] width 534 height 15
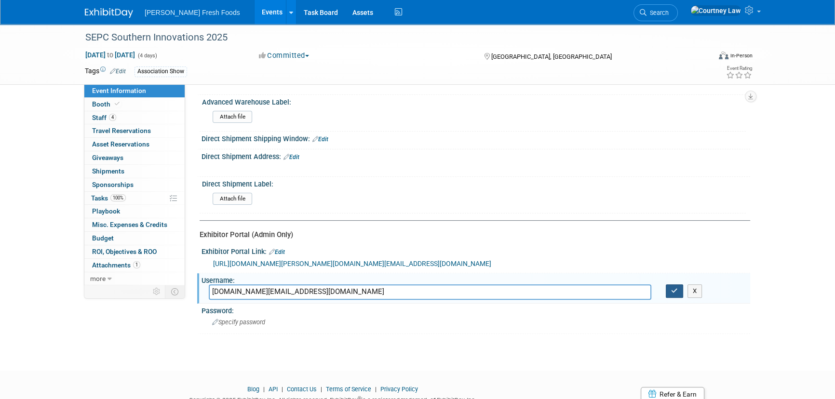
type input "courtney.law@bolthousefresh.com"
click at [677, 294] on icon "button" at bounding box center [674, 291] width 7 height 6
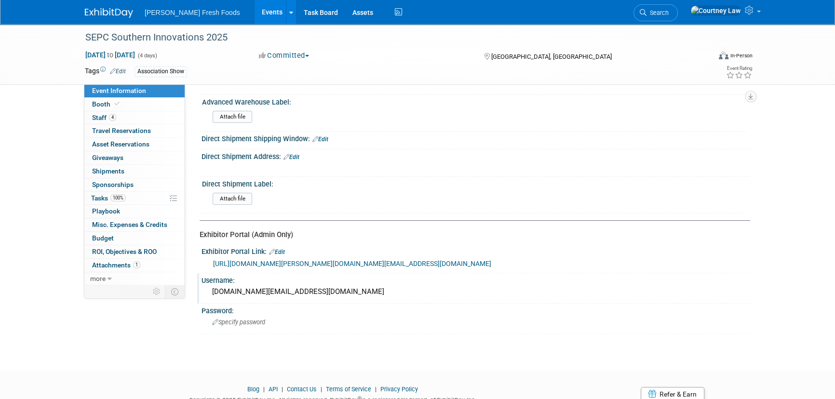
click at [132, 342] on div "SEPC Southern Innovations 2025 Sep 10, 2025 to Sep 13, 2025 (4 days) Sep 10, 20…" at bounding box center [417, 10] width 835 height 686
click at [101, 13] on img at bounding box center [109, 13] width 48 height 10
